Goal: Information Seeking & Learning: Learn about a topic

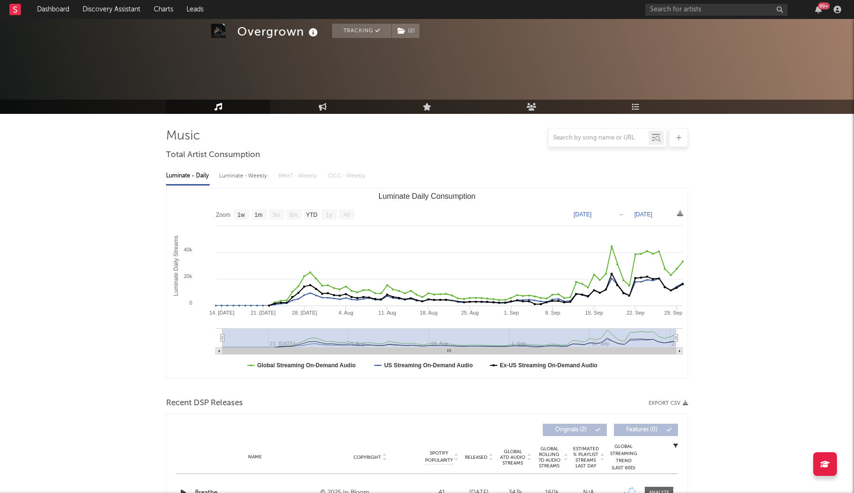
select select "1w"
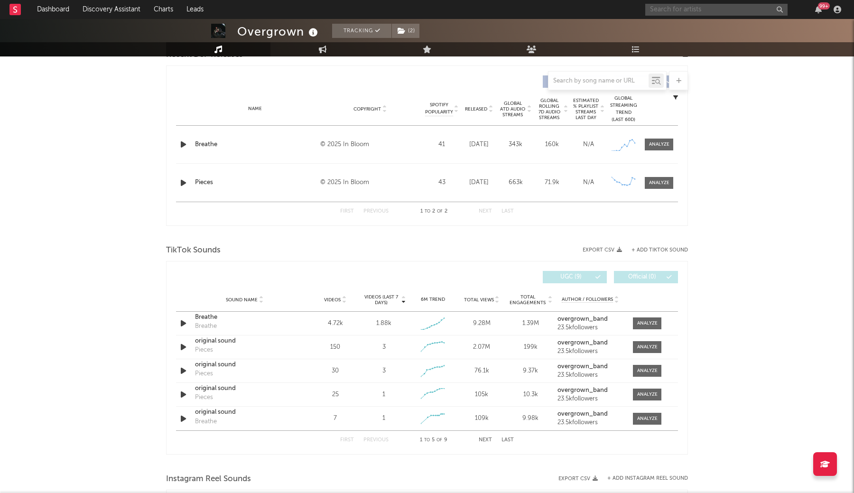
click at [657, 12] on input "text" at bounding box center [716, 10] width 142 height 12
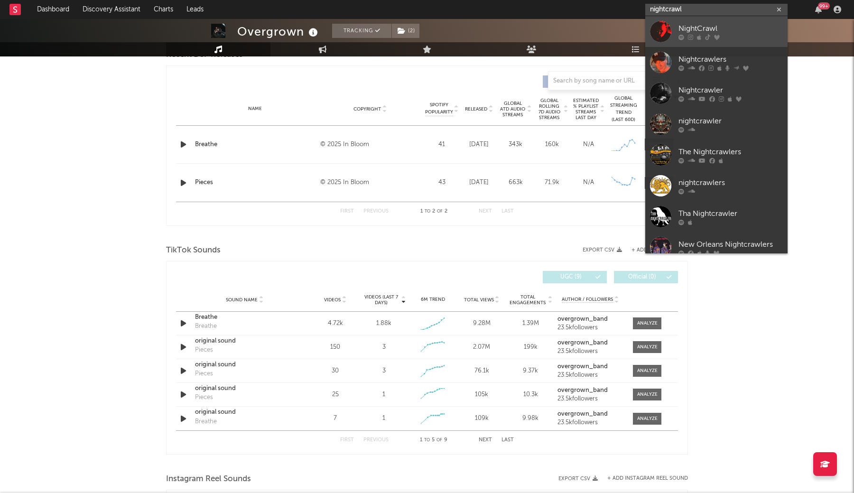
type input "nightcrawl"
click at [684, 31] on div "NightCrawl" at bounding box center [730, 28] width 104 height 11
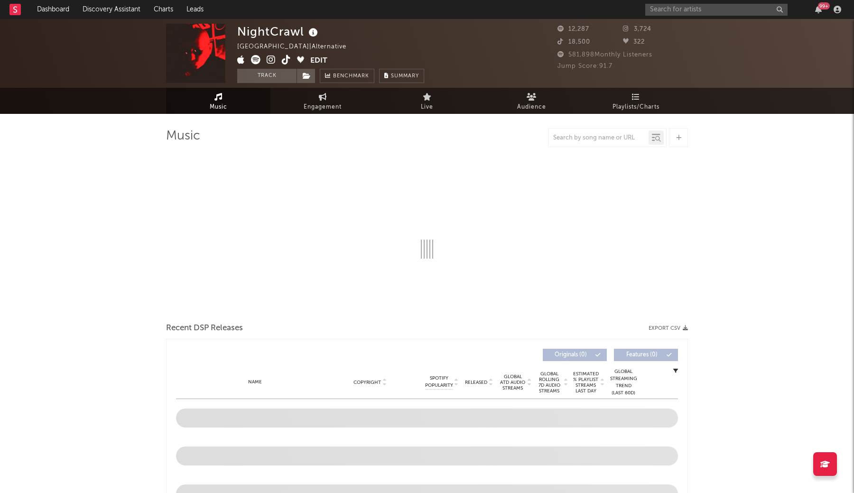
select select "1w"
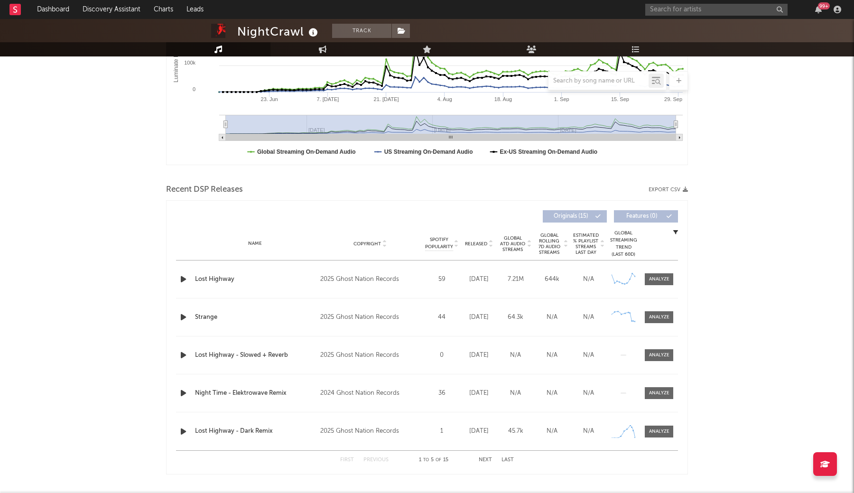
scroll to position [218, 0]
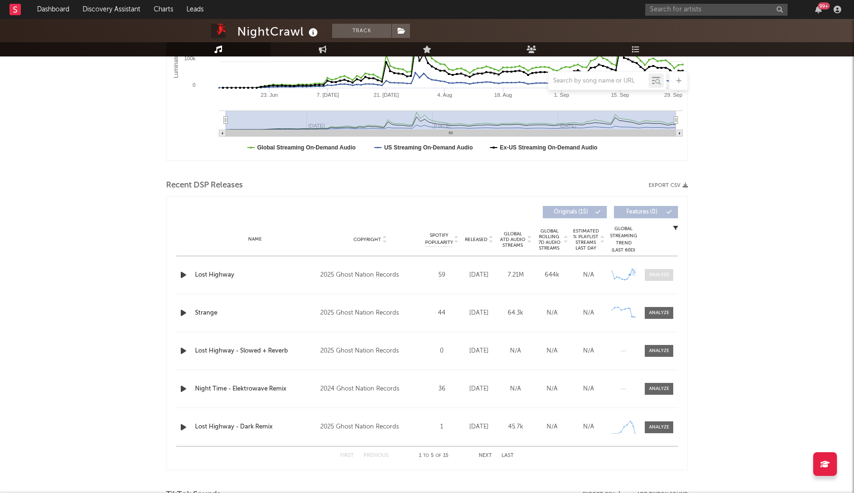
click at [649, 279] on span at bounding box center [659, 275] width 28 height 12
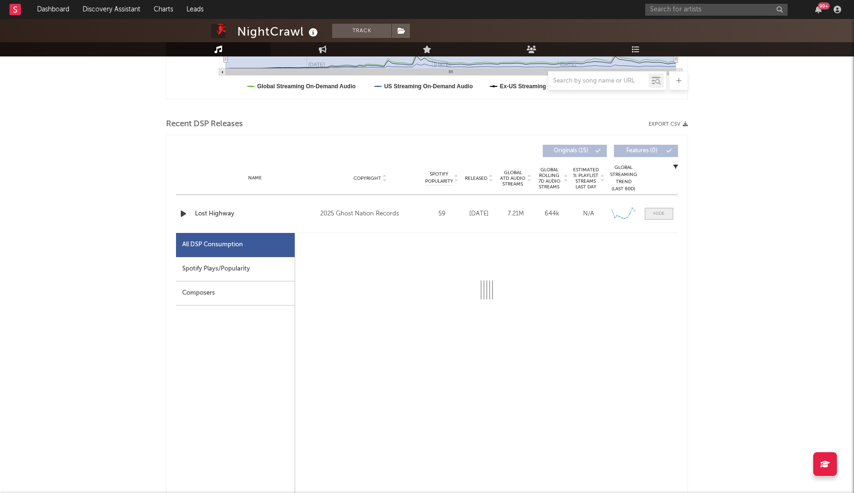
scroll to position [279, 0]
select select "1w"
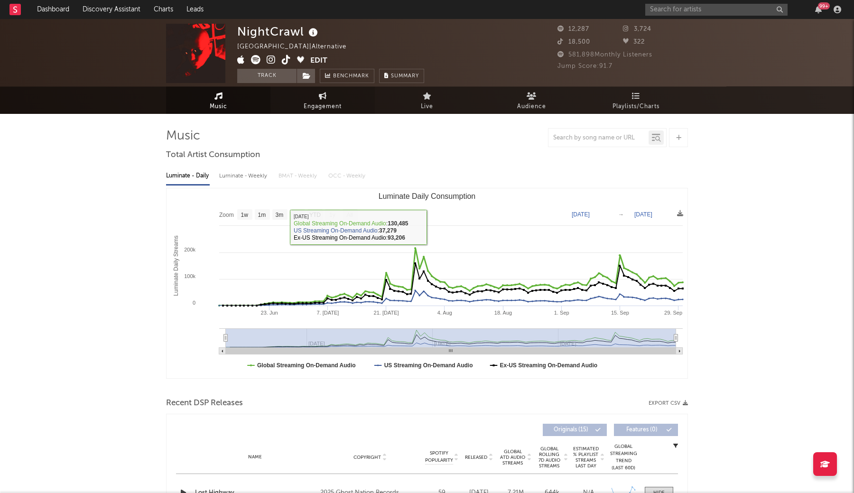
scroll to position [0, 0]
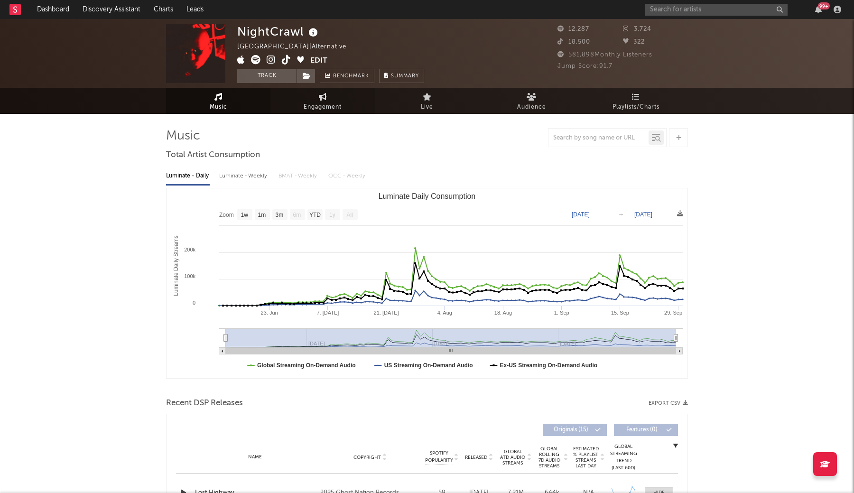
click at [288, 88] on link "Engagement" at bounding box center [322, 101] width 104 height 26
select select "1w"
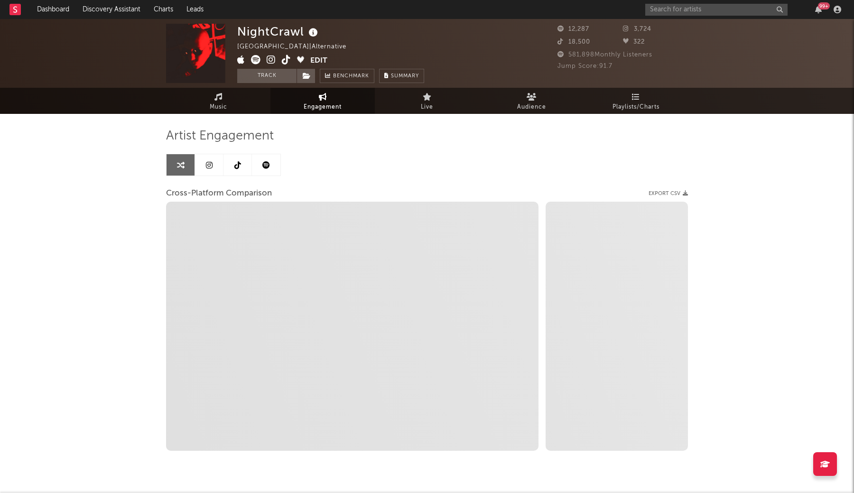
select select "1m"
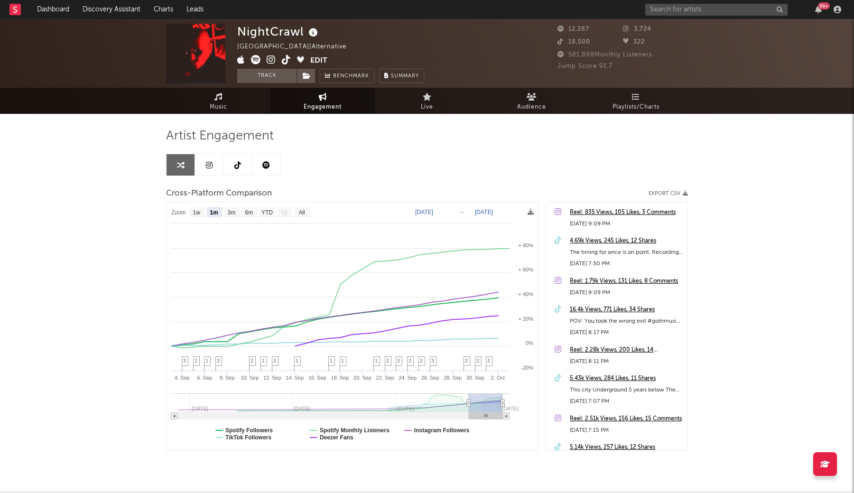
click at [284, 59] on icon at bounding box center [286, 59] width 9 height 9
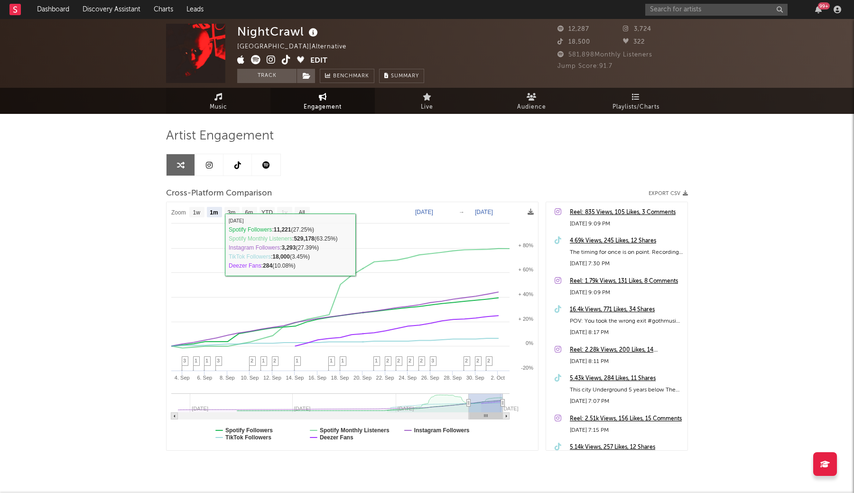
click at [246, 105] on link "Music" at bounding box center [218, 101] width 104 height 26
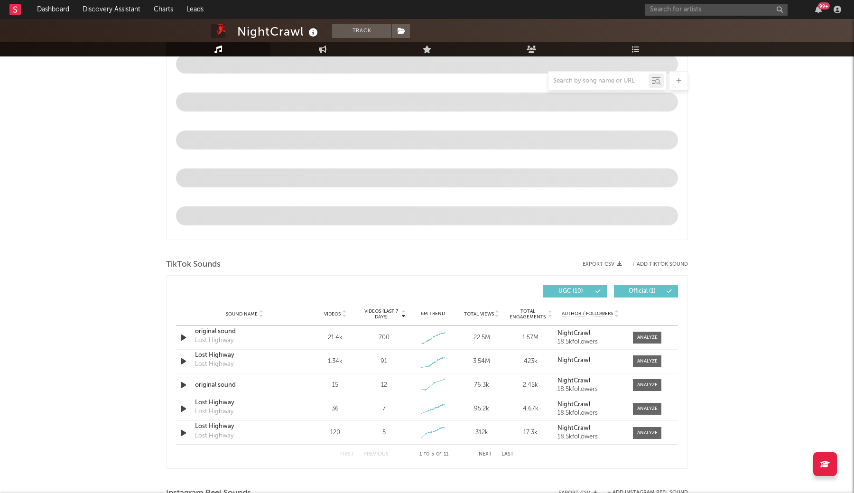
select select "1w"
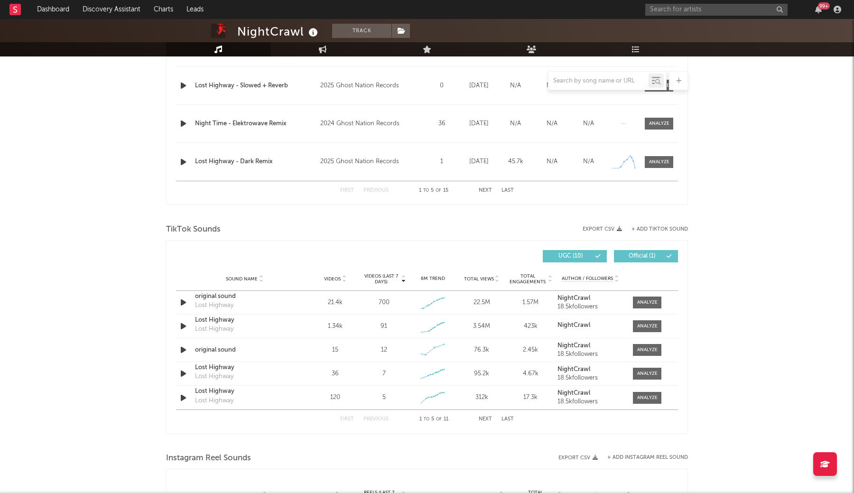
scroll to position [493, 0]
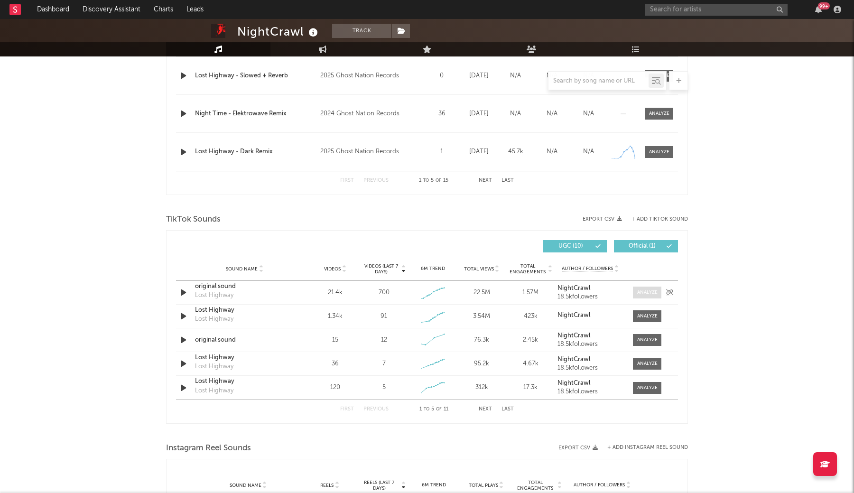
click at [650, 290] on div at bounding box center [647, 292] width 20 height 7
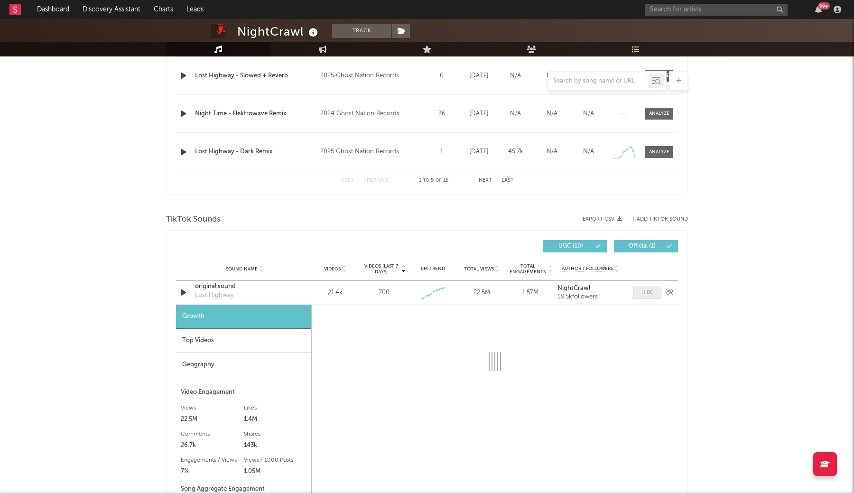
scroll to position [613, 0]
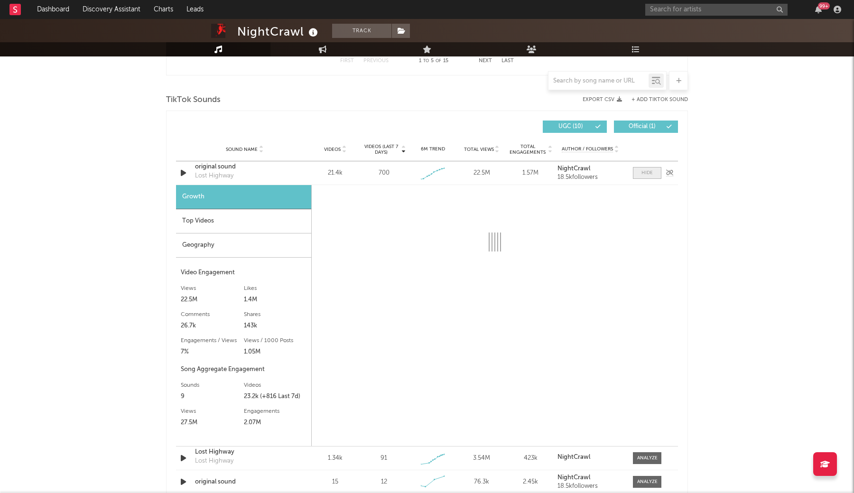
select select "1w"
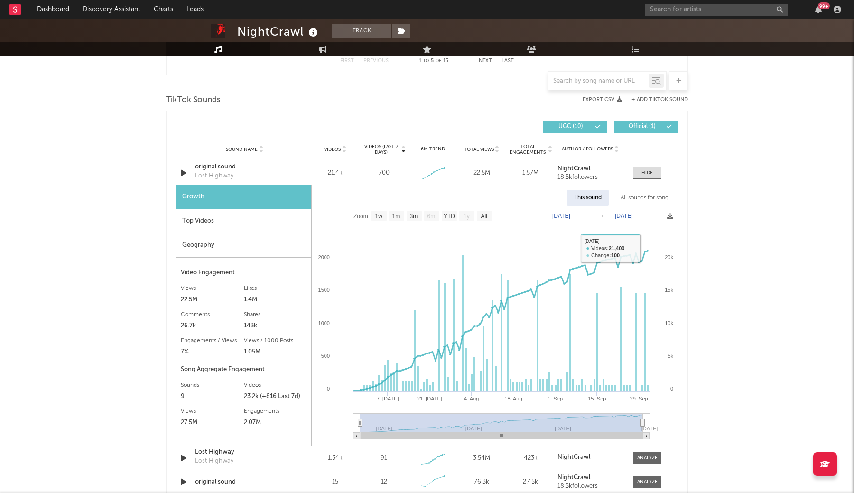
click at [647, 199] on div "All sounds for song" at bounding box center [644, 198] width 62 height 16
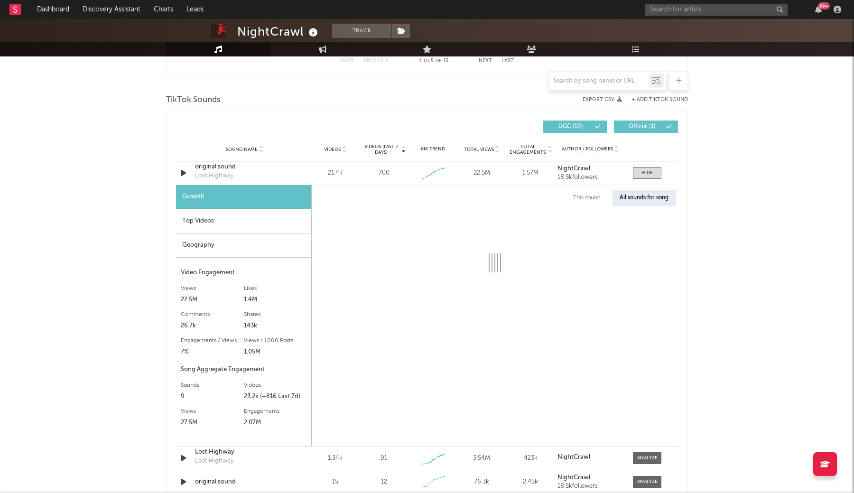
select select "1w"
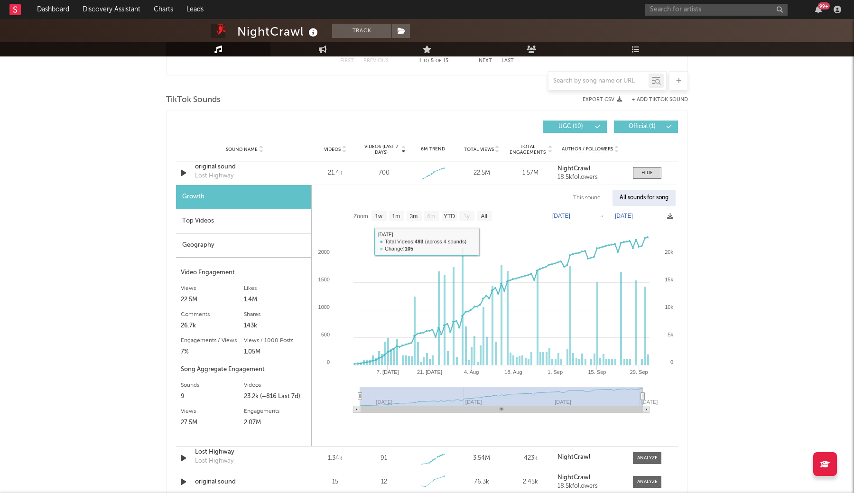
click at [270, 213] on div "Top Videos" at bounding box center [243, 221] width 135 height 24
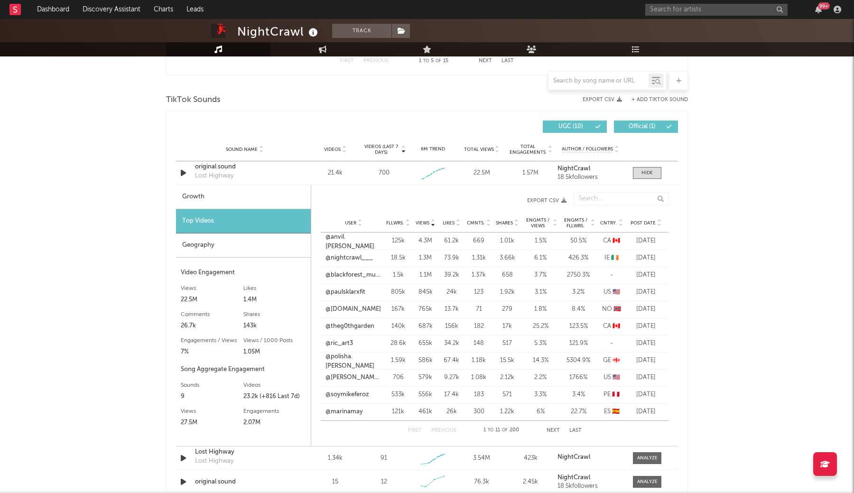
click at [638, 224] on span "Post Date" at bounding box center [643, 223] width 25 height 6
click at [419, 221] on span "Views" at bounding box center [423, 223] width 14 height 6
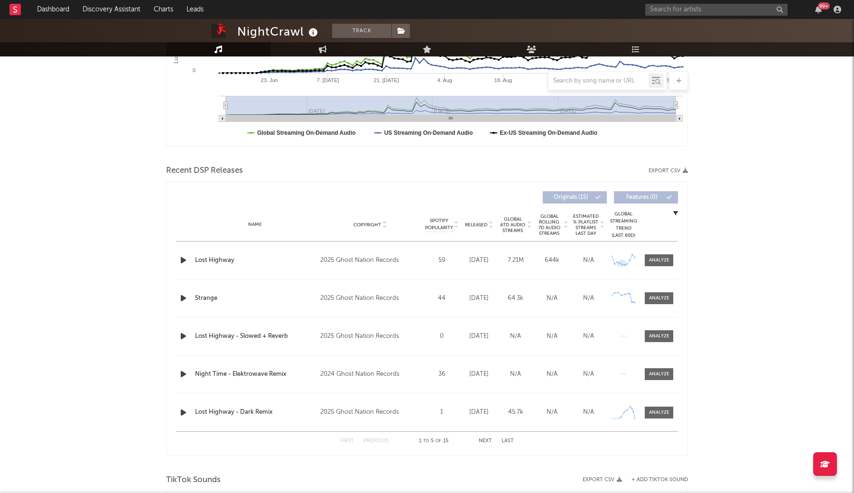
scroll to position [219, 0]
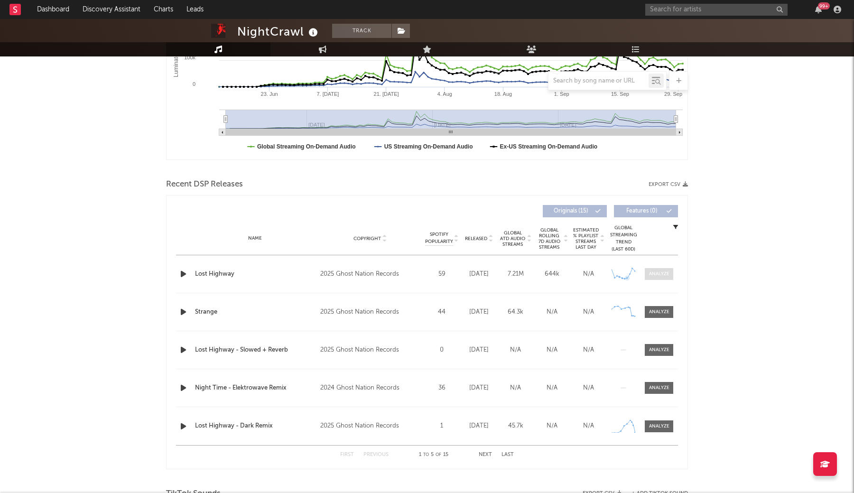
click at [665, 271] on div at bounding box center [659, 273] width 20 height 7
select select "1w"
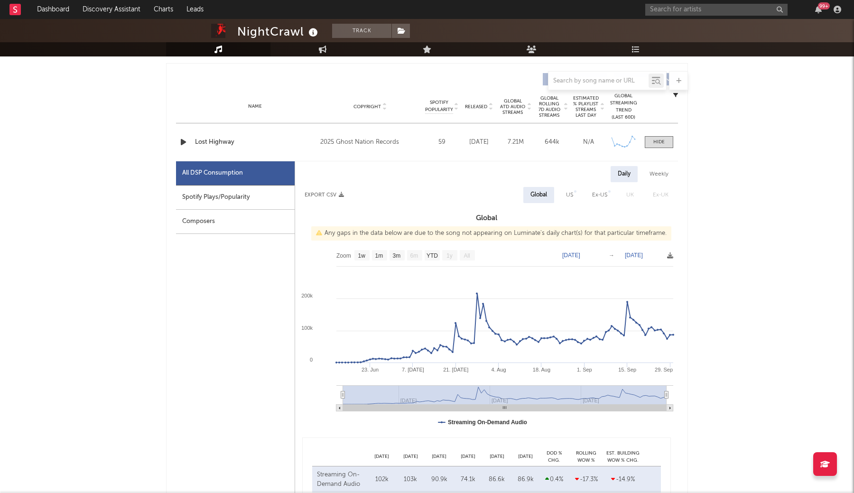
scroll to position [309, 0]
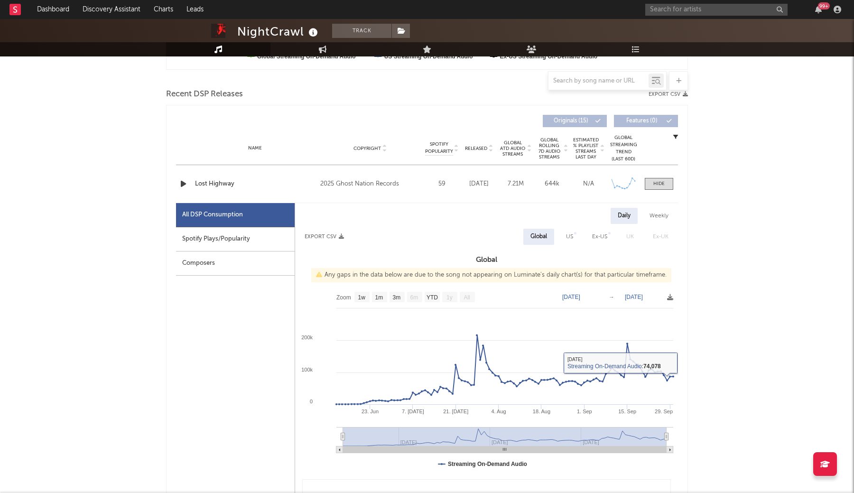
click at [261, 240] on div "Spotify Plays/Popularity" at bounding box center [235, 239] width 119 height 24
select select "1w"
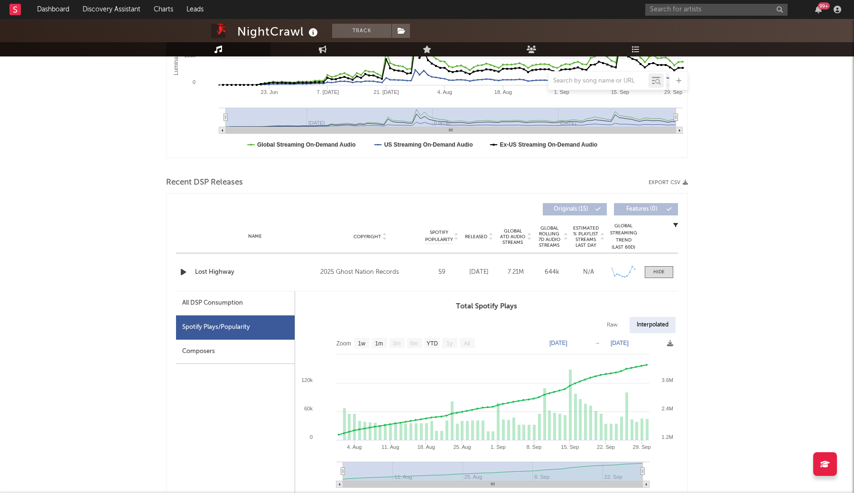
scroll to position [217, 0]
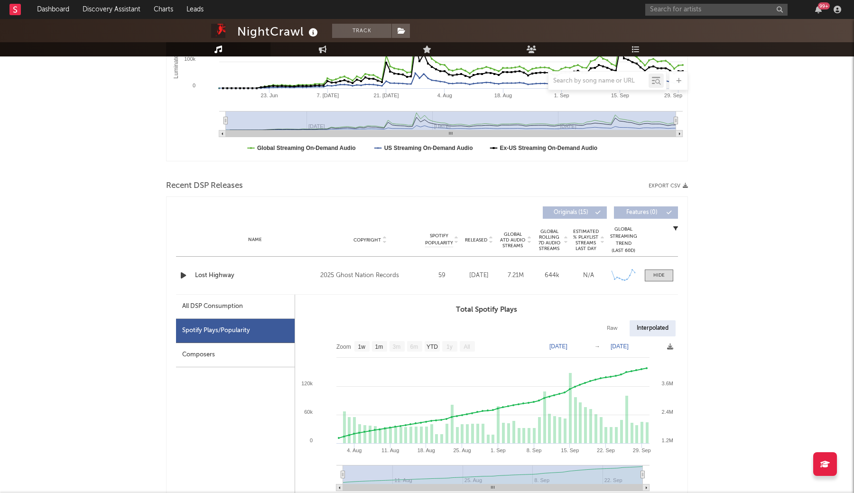
click at [228, 318] on div "All DSP Consumption" at bounding box center [235, 307] width 119 height 24
select select "1w"
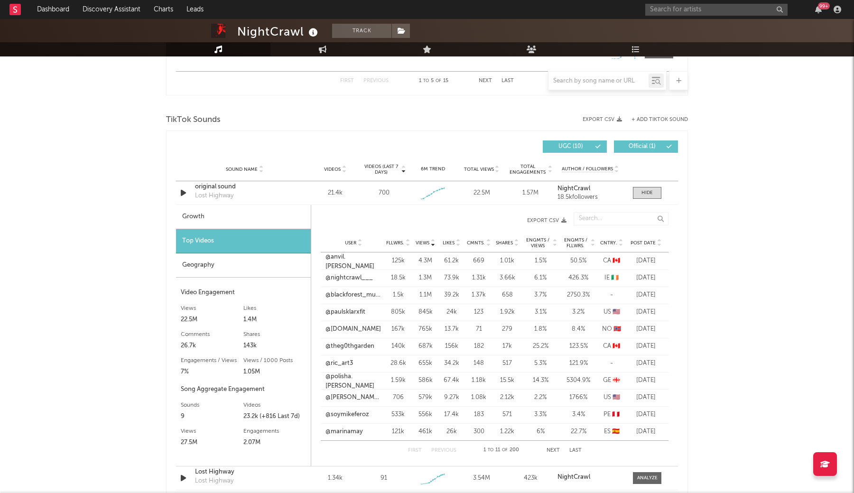
scroll to position [1056, 0]
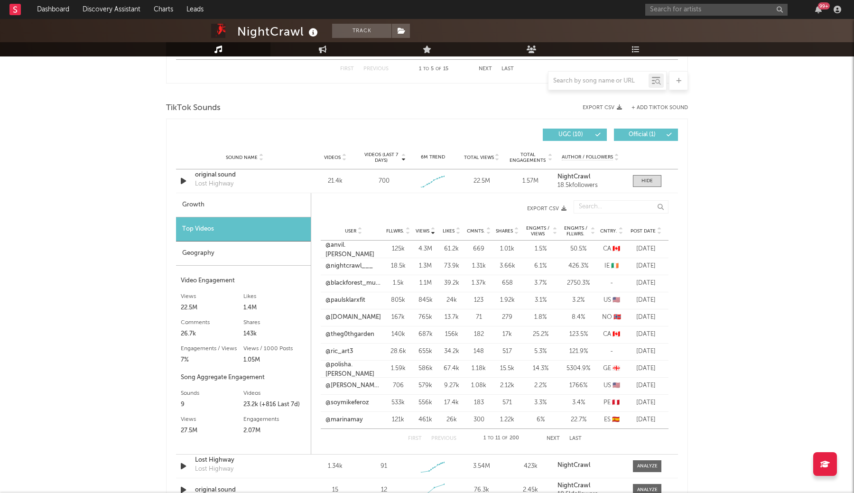
click at [643, 226] on div "User Fllwrs. Views Likes Cmnts. Shares Engmts / Views Engmts / Fllwrs. Cntry. P…" at bounding box center [495, 231] width 348 height 19
click at [643, 232] on span "Post Date" at bounding box center [643, 231] width 25 height 6
click at [349, 250] on link "@edd_banu" at bounding box center [343, 248] width 35 height 9
click at [426, 230] on span "Views" at bounding box center [423, 231] width 14 height 6
click at [281, 204] on div "Growth" at bounding box center [243, 205] width 135 height 24
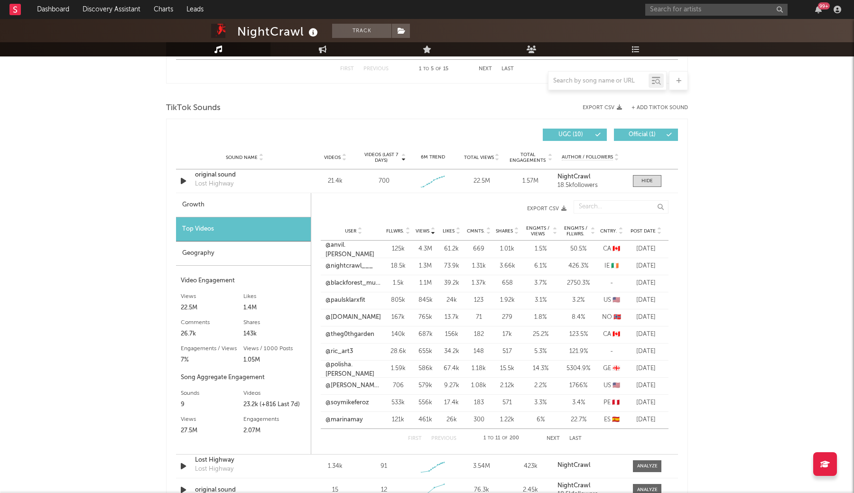
select select "1w"
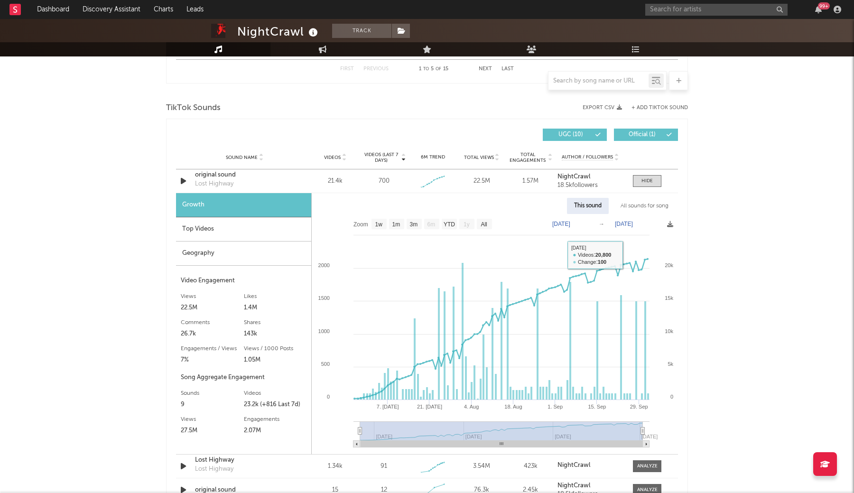
click at [636, 204] on div "All sounds for song" at bounding box center [644, 206] width 62 height 16
select select "1w"
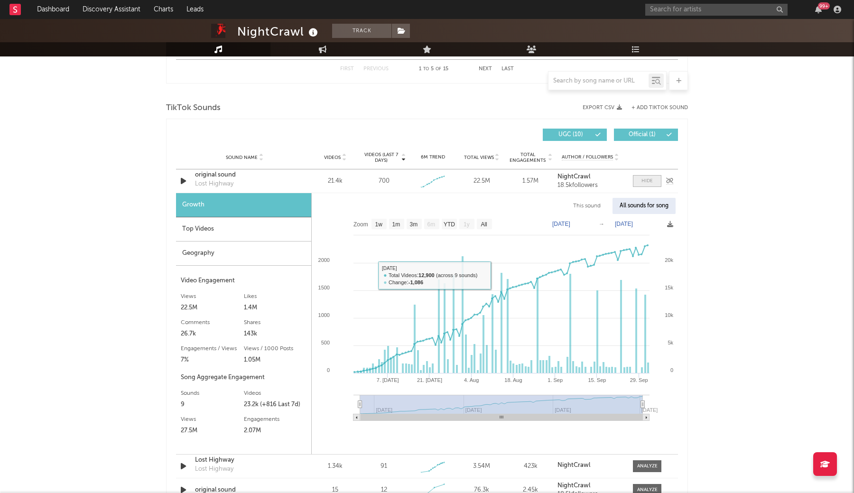
click at [645, 183] on div at bounding box center [646, 180] width 11 height 7
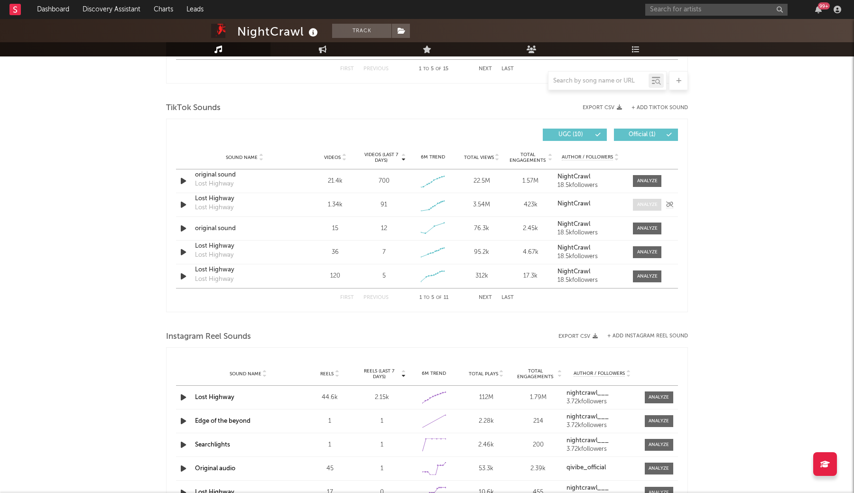
click at [646, 206] on div at bounding box center [647, 204] width 20 height 7
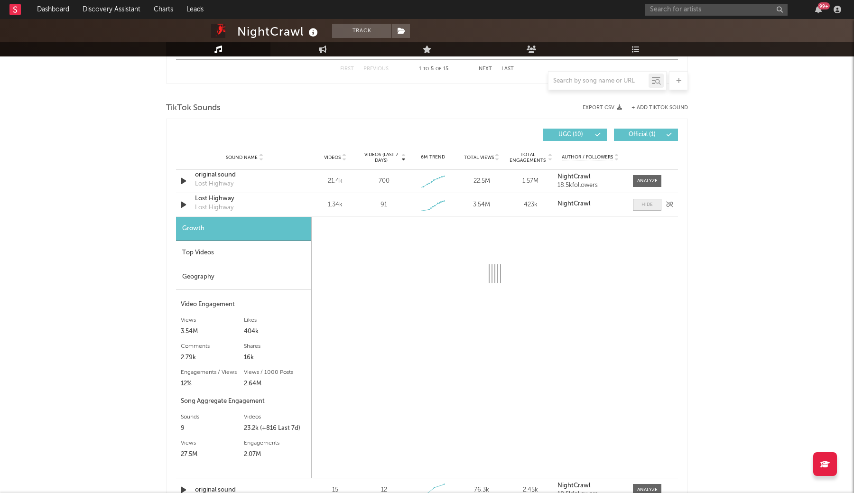
select select "1w"
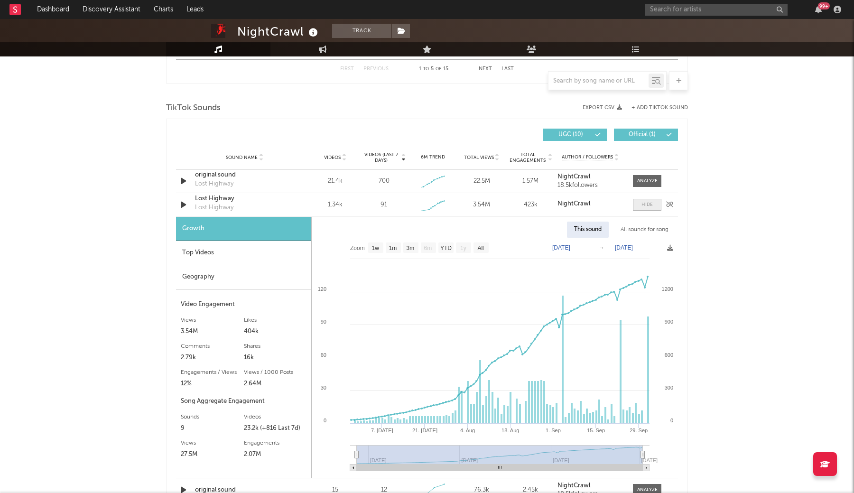
click at [646, 206] on div at bounding box center [646, 204] width 11 height 7
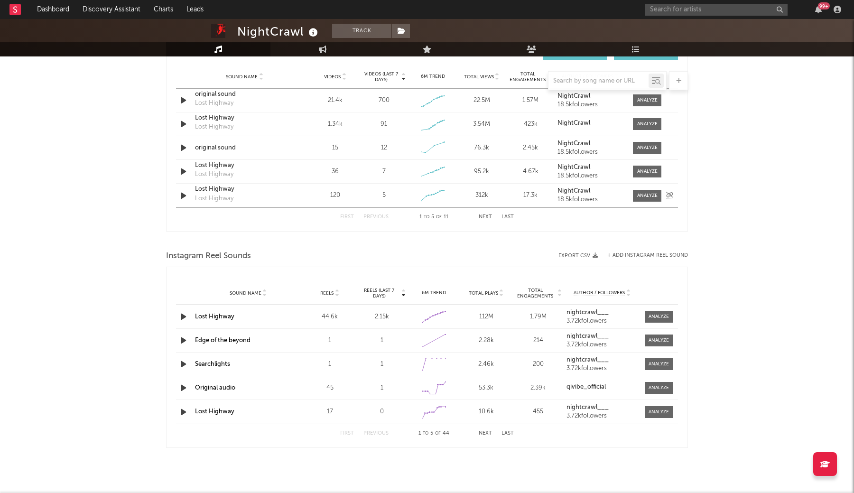
scroll to position [1136, 0]
click at [660, 320] on div at bounding box center [659, 316] width 20 height 7
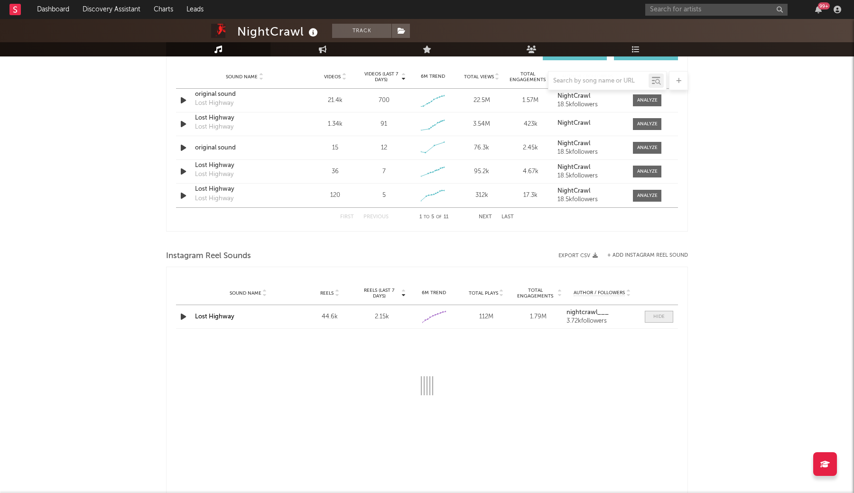
select select "1w"
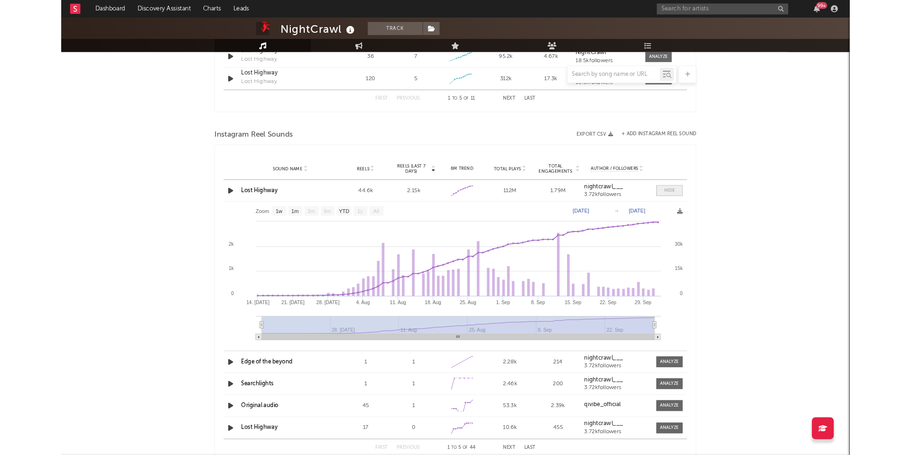
scroll to position [1273, 0]
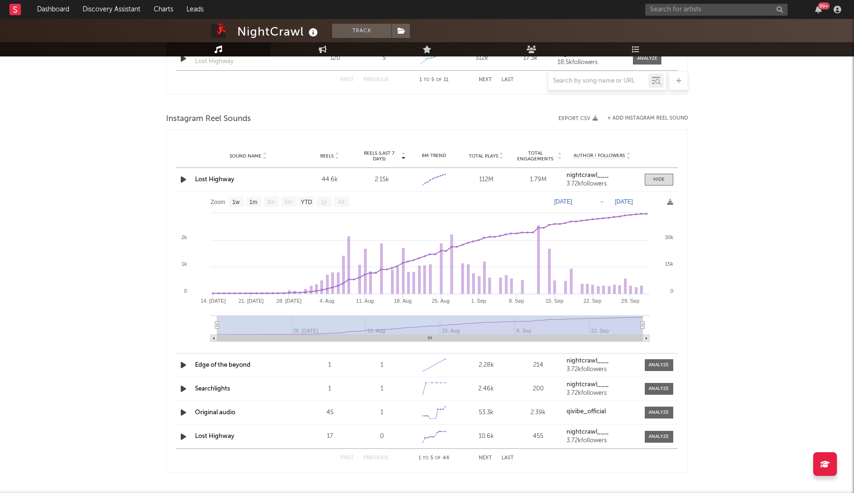
click at [223, 177] on link "Lost Highway" at bounding box center [214, 179] width 39 height 6
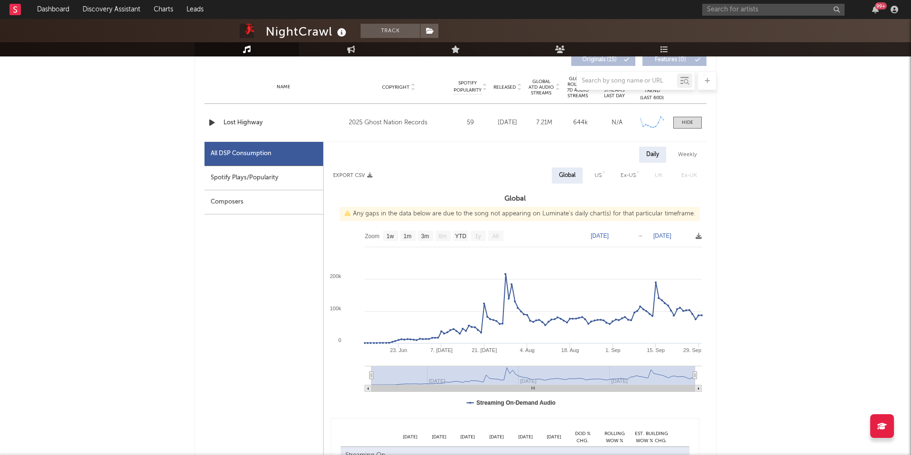
scroll to position [377, 0]
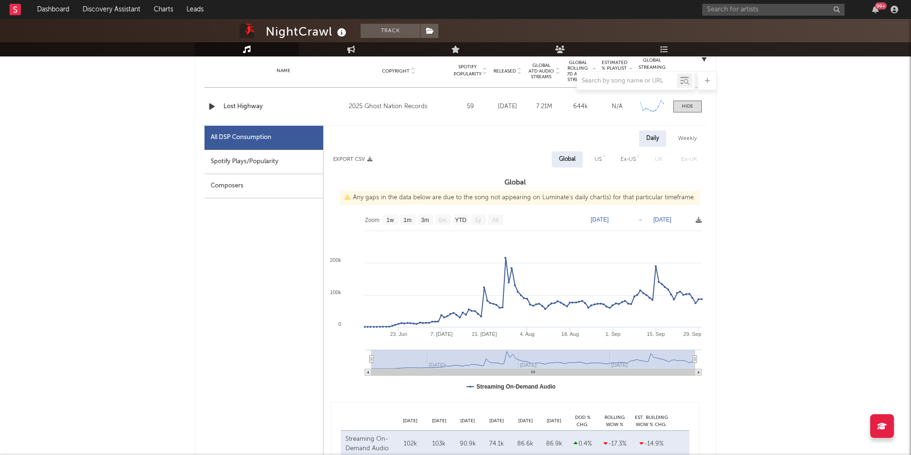
scroll to position [386, 0]
click at [590, 147] on div "Daily Weekly Export CSV Global US Ex-US [GEOGRAPHIC_DATA] Ex-UK Global Any gaps…" at bounding box center [515, 297] width 383 height 332
click at [593, 157] on div "US" at bounding box center [597, 160] width 21 height 16
select select "1w"
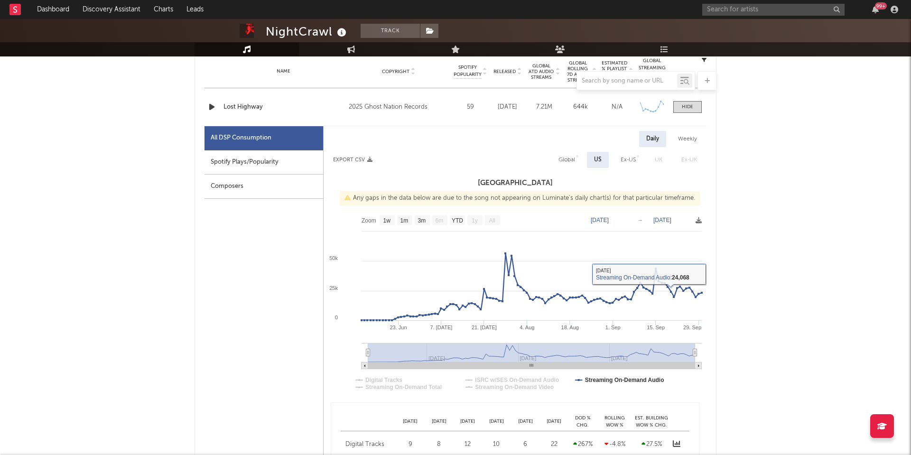
click at [566, 163] on div "Global" at bounding box center [566, 159] width 17 height 11
select select "1w"
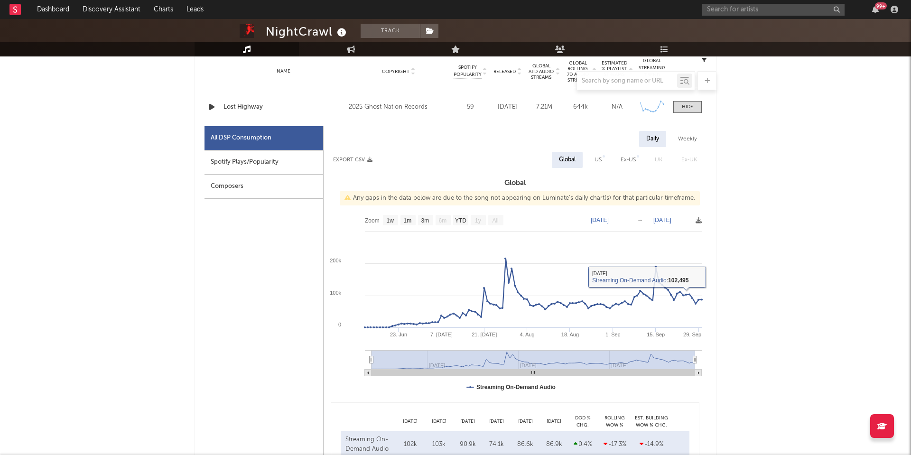
click at [597, 161] on div "US" at bounding box center [597, 159] width 7 height 11
select select "1w"
